Goal: Transaction & Acquisition: Download file/media

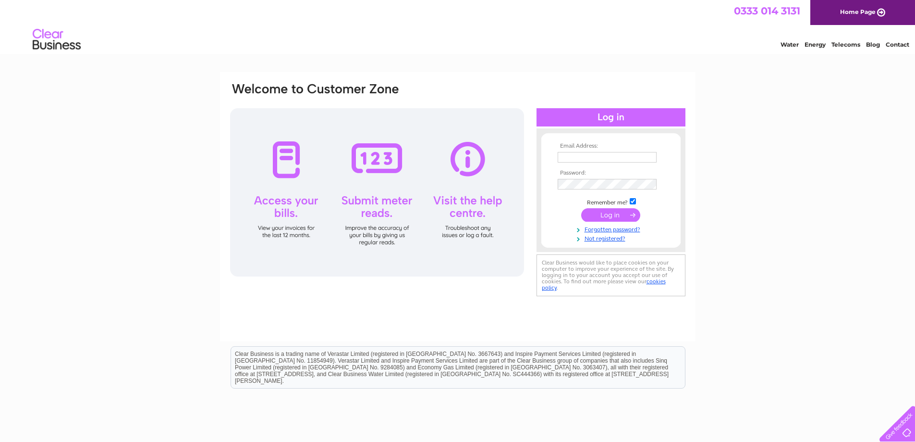
type input "anne-marie.james@smarter-accounting.co.uk"
click at [610, 213] on input "submit" at bounding box center [610, 214] width 59 height 13
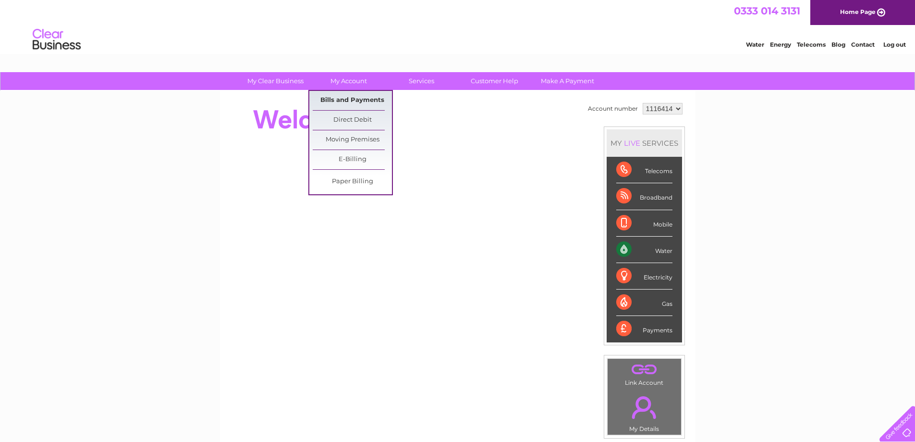
click at [344, 100] on link "Bills and Payments" at bounding box center [352, 100] width 79 height 19
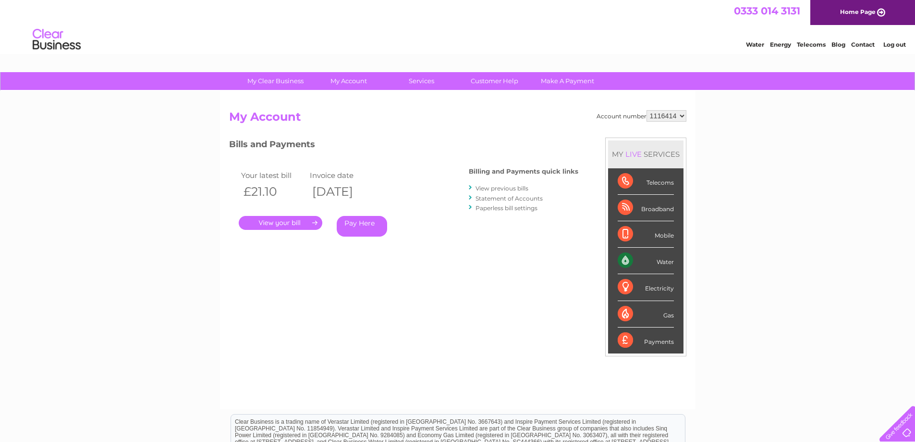
click at [294, 218] on link "." at bounding box center [281, 223] width 84 height 14
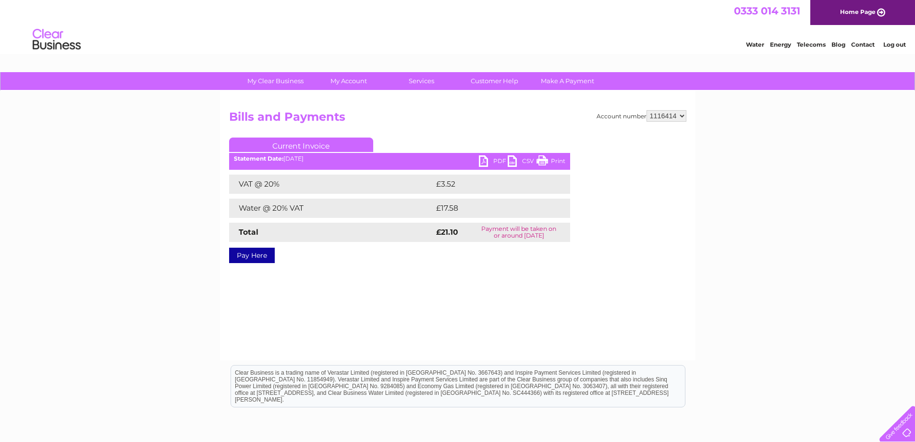
click at [489, 160] on link "PDF" at bounding box center [493, 162] width 29 height 14
